Goal: Book appointment/travel/reservation

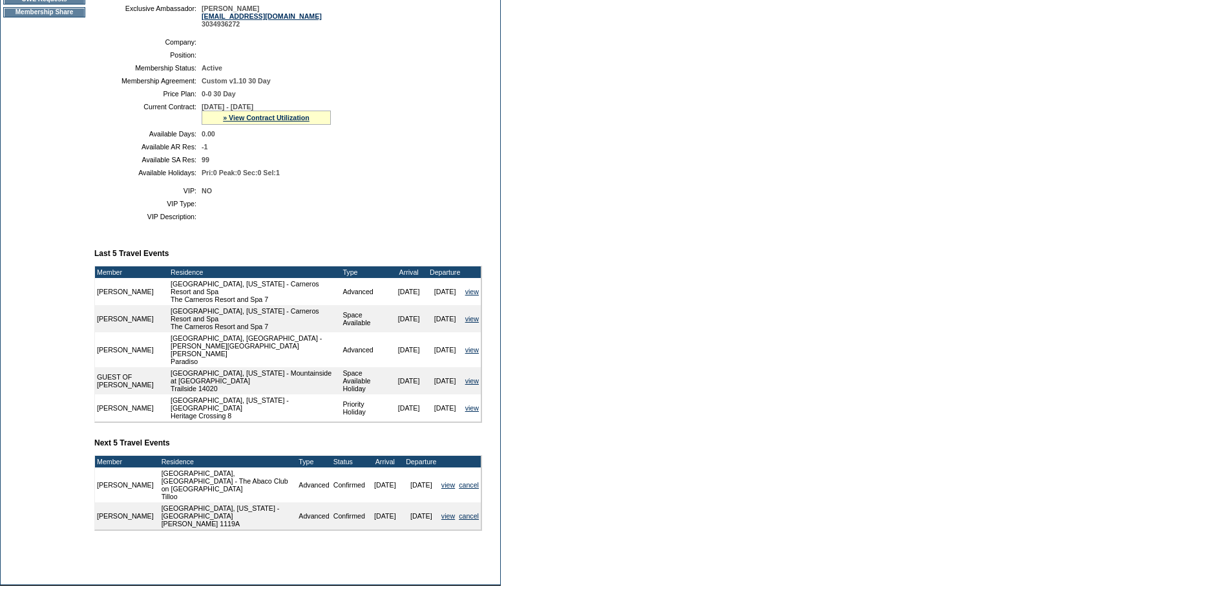
scroll to position [65, 0]
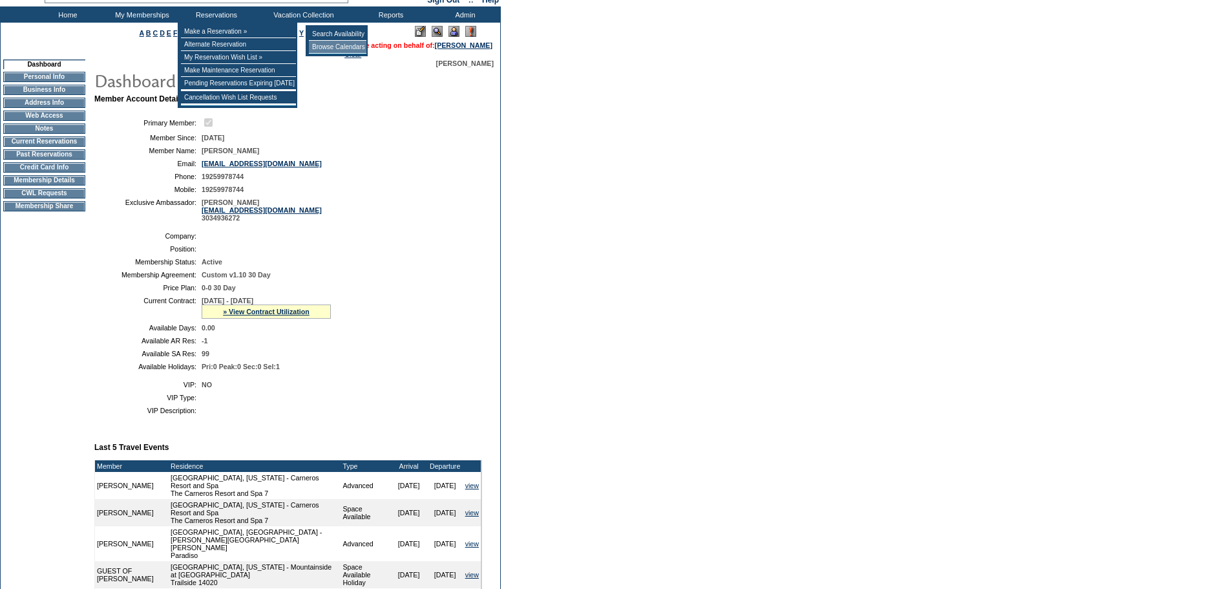
click at [337, 48] on td "Browse Calendars" at bounding box center [338, 47] width 58 height 13
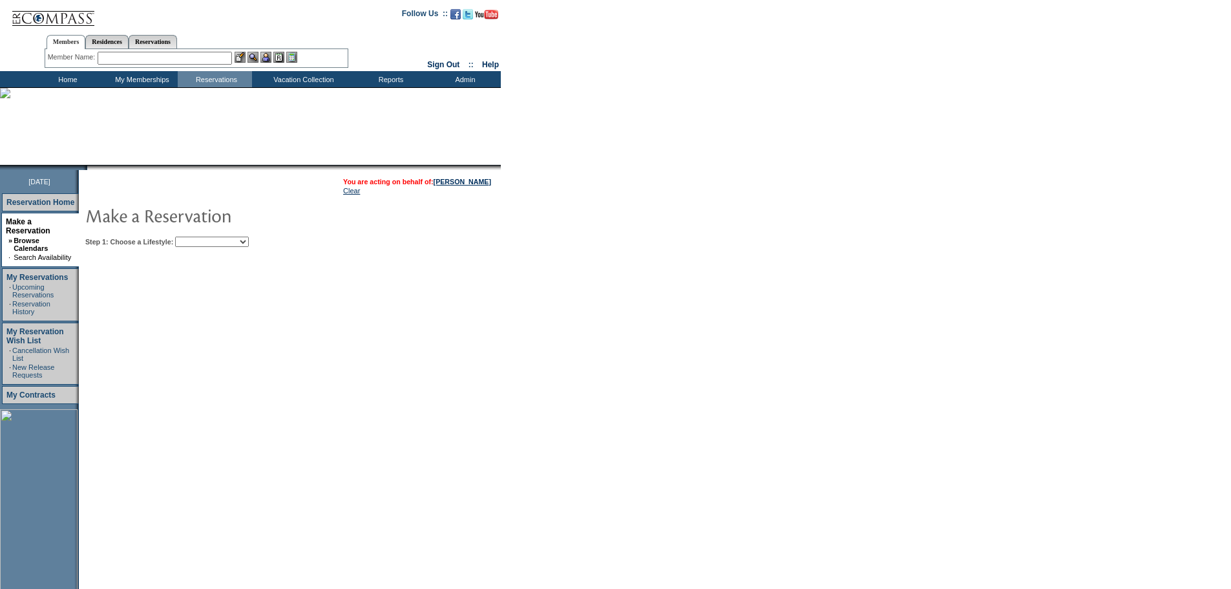
click at [249, 243] on select "Beach Leisure Metropolitan Mountain OIAL for Adventure OIAL for Couples OIAL fo…" at bounding box center [212, 241] width 74 height 10
click at [339, 241] on div "Step 1: Choose a Lifestyle: Beach Leisure Metropolitan Mountain OIAL for Advent…" at bounding box center [330, 241] width 491 height 10
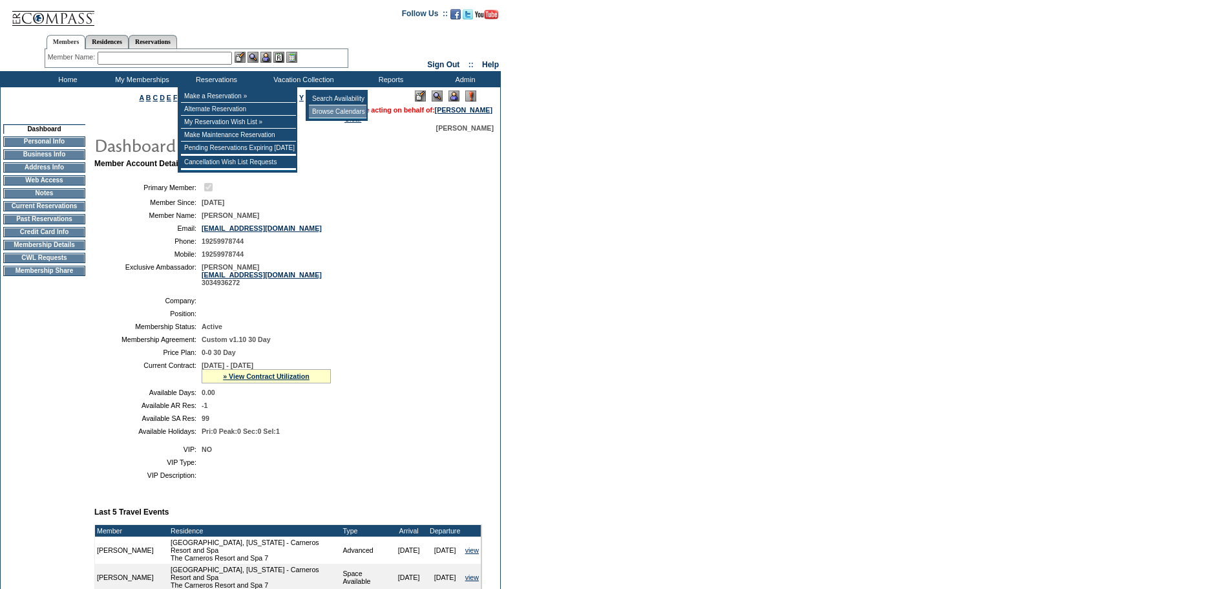
click at [336, 109] on td "Browse Calendars" at bounding box center [338, 111] width 58 height 13
